Goal: Find specific page/section: Find specific page/section

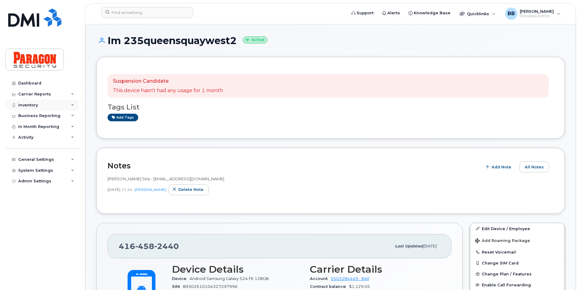
click at [36, 102] on div "Inventory" at bounding box center [42, 105] width 74 height 11
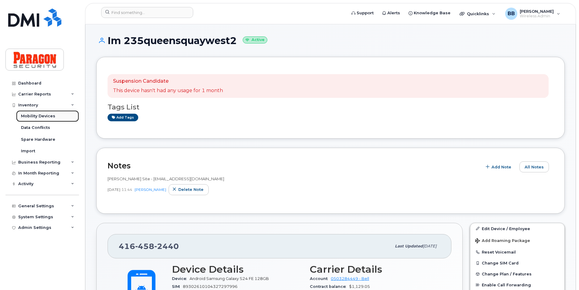
click at [34, 115] on div "Mobility Devices" at bounding box center [38, 115] width 34 height 5
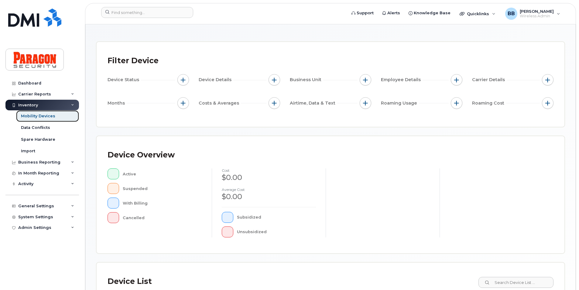
scroll to position [122, 0]
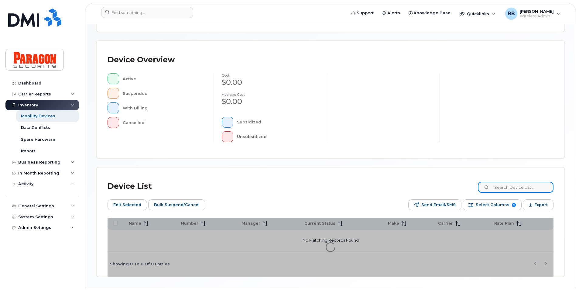
click at [512, 190] on input at bounding box center [516, 187] width 76 height 11
click at [536, 185] on input at bounding box center [516, 187] width 76 height 11
type input "3814"
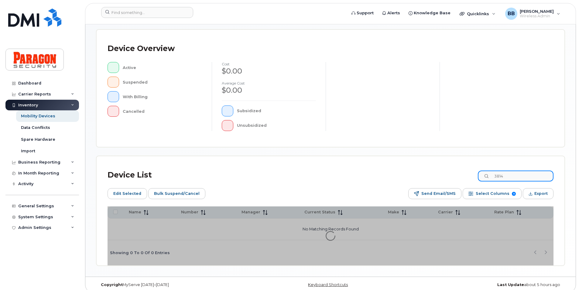
scroll to position [139, 0]
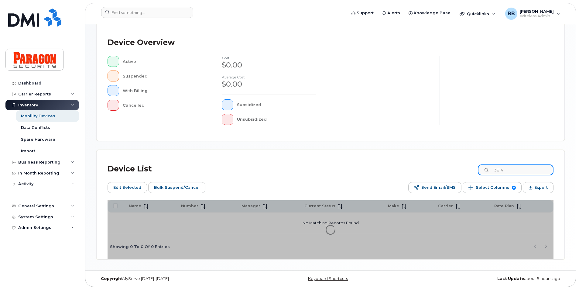
click at [521, 168] on input "3814" at bounding box center [516, 169] width 76 height 11
drag, startPoint x: 520, startPoint y: 174, endPoint x: 367, endPoint y: 172, distance: 153.5
click at [367, 172] on div "Device List 3814" at bounding box center [331, 169] width 446 height 16
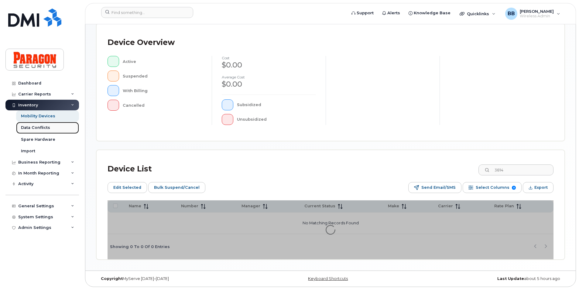
click at [51, 127] on link "Data Conflicts" at bounding box center [47, 128] width 63 height 12
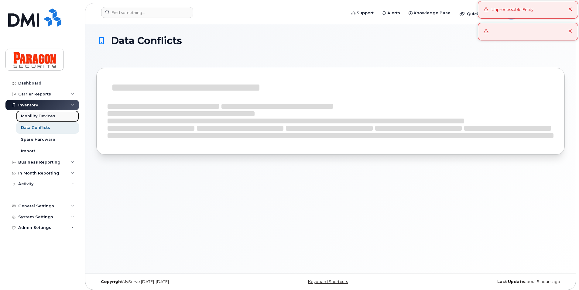
click at [36, 118] on div "Mobility Devices" at bounding box center [38, 115] width 34 height 5
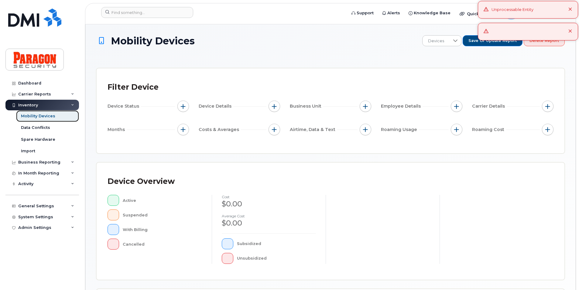
scroll to position [91, 0]
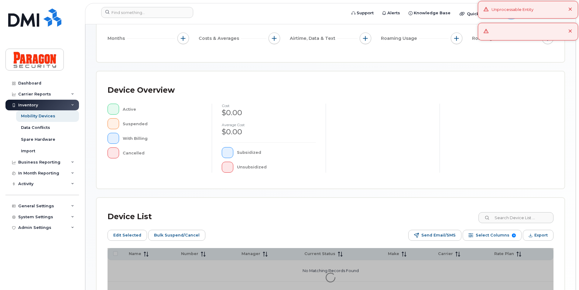
click at [530, 211] on div "Device List" at bounding box center [331, 217] width 446 height 16
click at [524, 218] on input at bounding box center [516, 217] width 76 height 11
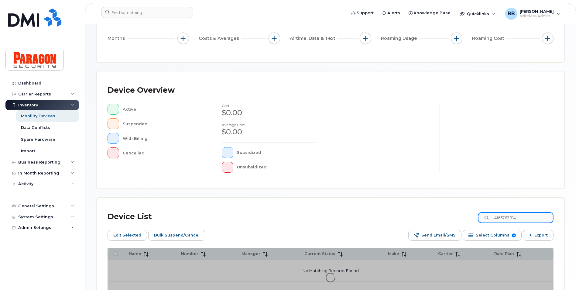
type input "4165763814"
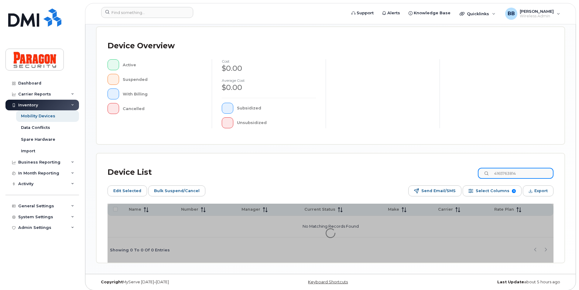
scroll to position [139, 0]
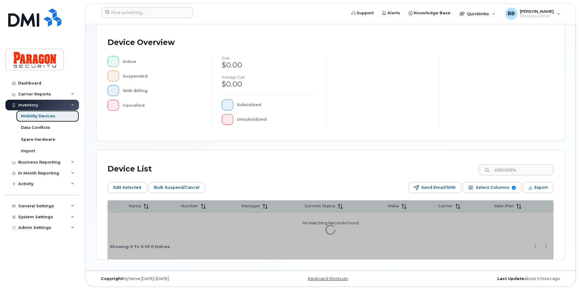
click at [44, 116] on div "Mobility Devices" at bounding box center [38, 115] width 34 height 5
click at [49, 140] on div "Spare Hardware" at bounding box center [38, 139] width 34 height 5
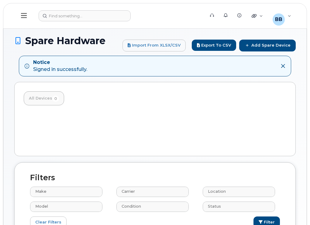
select select
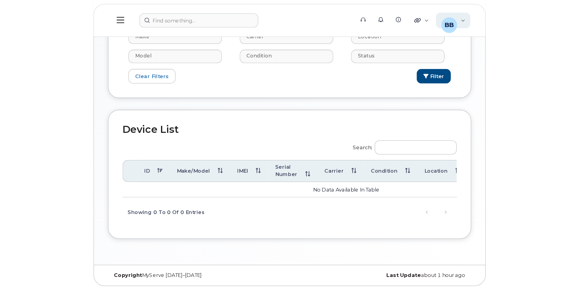
scroll to position [92, 0]
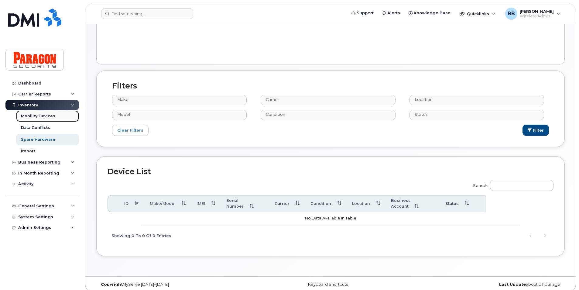
click at [24, 117] on div "Mobility Devices" at bounding box center [38, 115] width 34 height 5
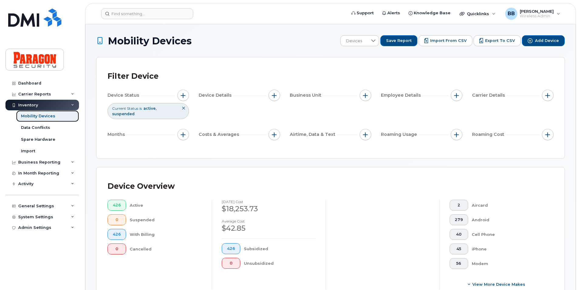
click at [64, 118] on link "Mobility Devices" at bounding box center [47, 116] width 63 height 12
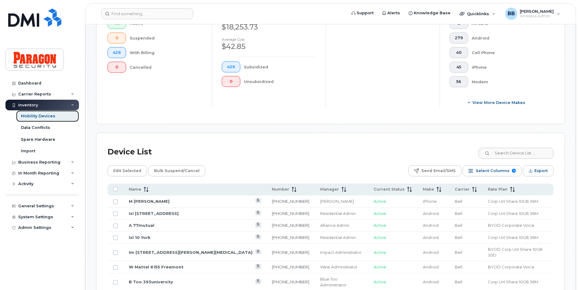
scroll to position [182, 0]
click at [310, 151] on input at bounding box center [516, 152] width 76 height 11
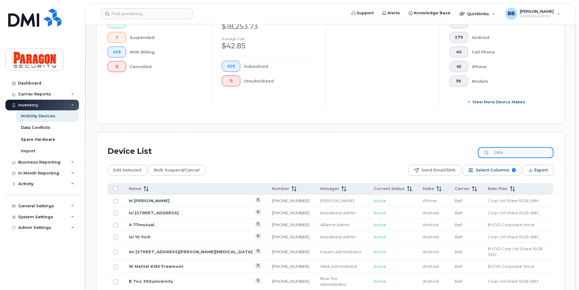
type input "3814"
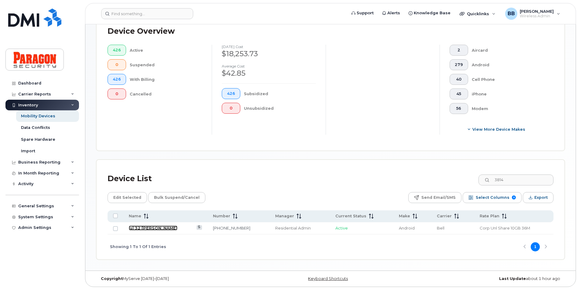
click at [158, 224] on link "Isl 32 Davenport" at bounding box center [153, 228] width 49 height 5
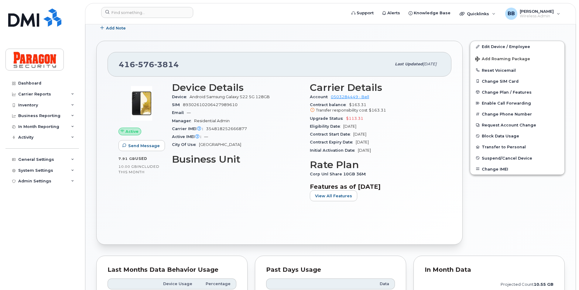
scroll to position [122, 0]
